Goal: Information Seeking & Learning: Learn about a topic

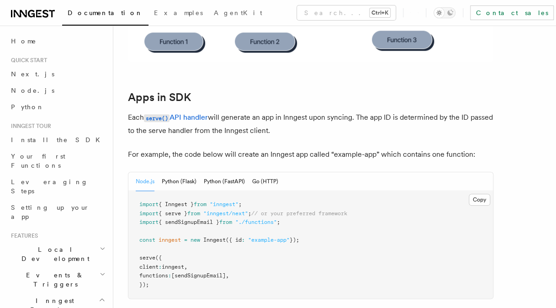
scroll to position [457, 0]
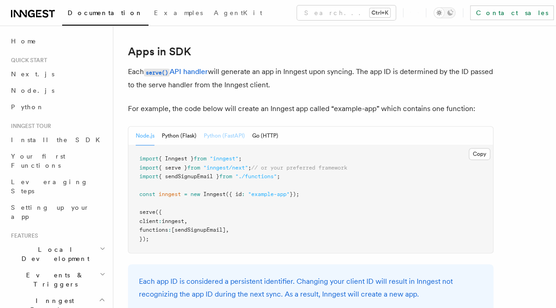
click at [221, 136] on button "Python (FastAPI)" at bounding box center [224, 136] width 41 height 19
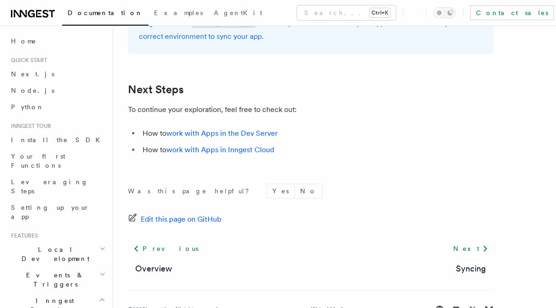
scroll to position [1714, 0]
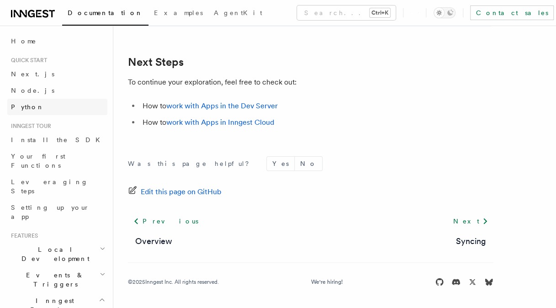
click at [42, 110] on link "Python" at bounding box center [57, 107] width 100 height 16
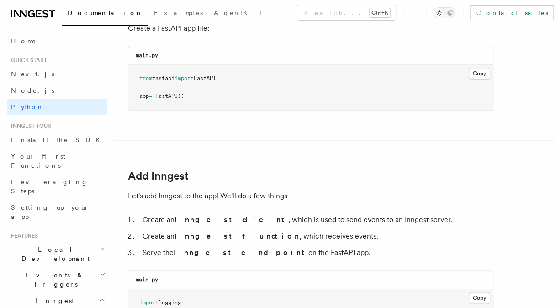
scroll to position [640, 0]
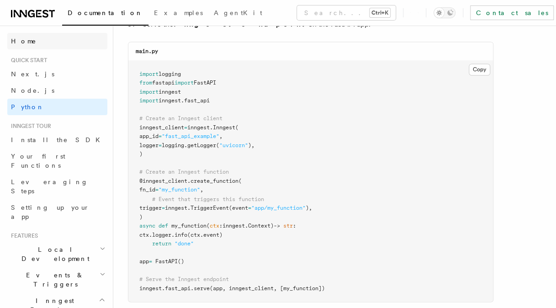
click at [18, 44] on span "Home" at bounding box center [24, 41] width 26 height 9
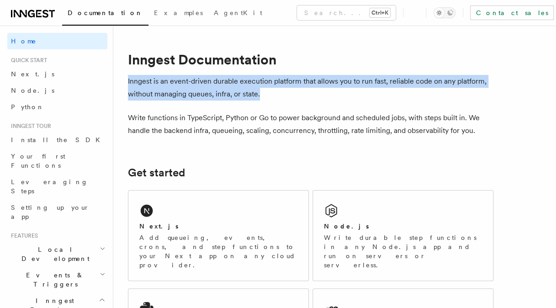
drag, startPoint x: 127, startPoint y: 78, endPoint x: 282, endPoint y: 95, distance: 155.9
copy p "Inngest is an event-driven durable execution platform that allows you to run fa…"
